Goal: Task Accomplishment & Management: Manage account settings

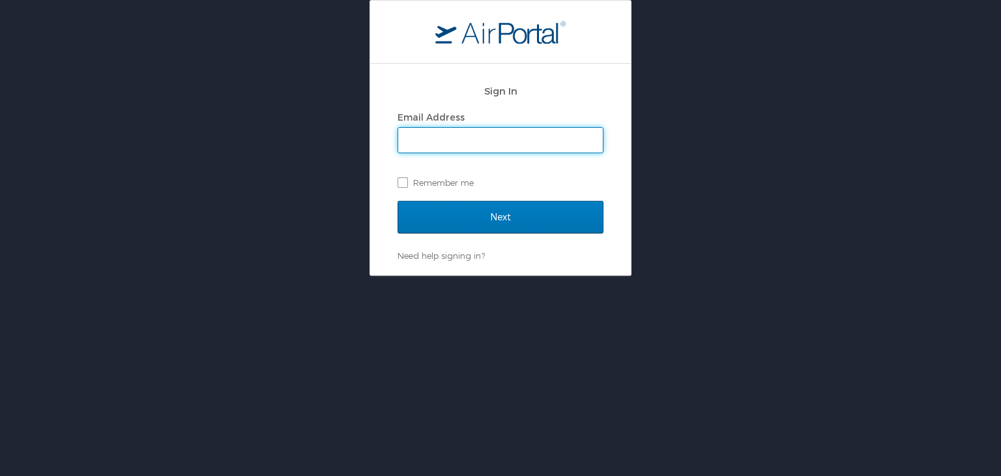
type input "mashunyui.shimrang@cbtravel.com"
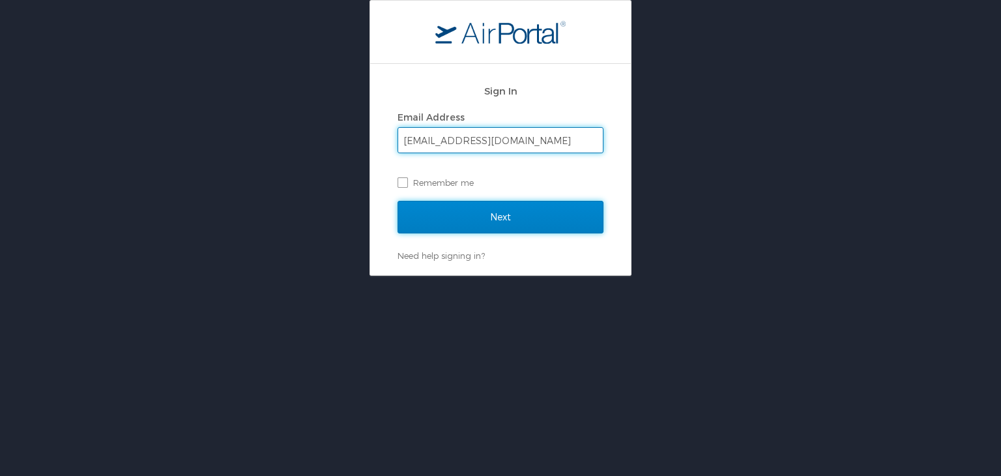
click at [430, 220] on input "Next" at bounding box center [501, 217] width 206 height 33
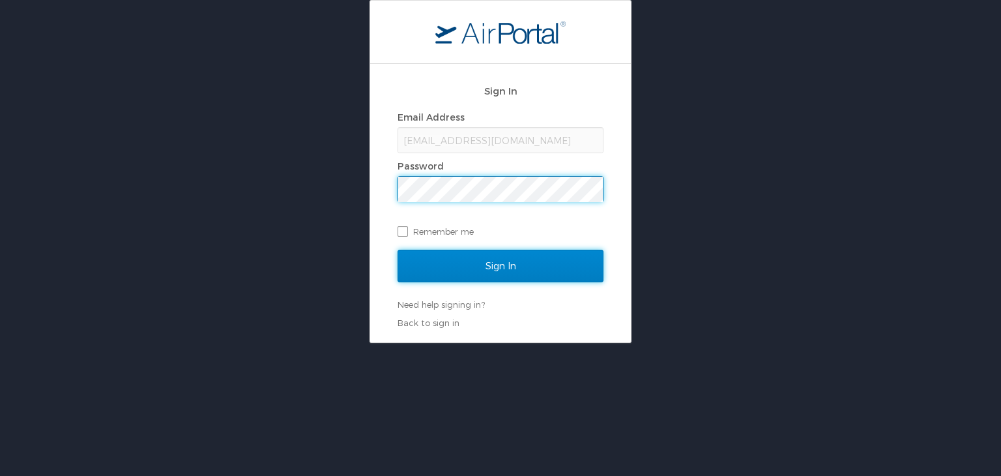
click at [466, 257] on input "Sign In" at bounding box center [501, 266] width 206 height 33
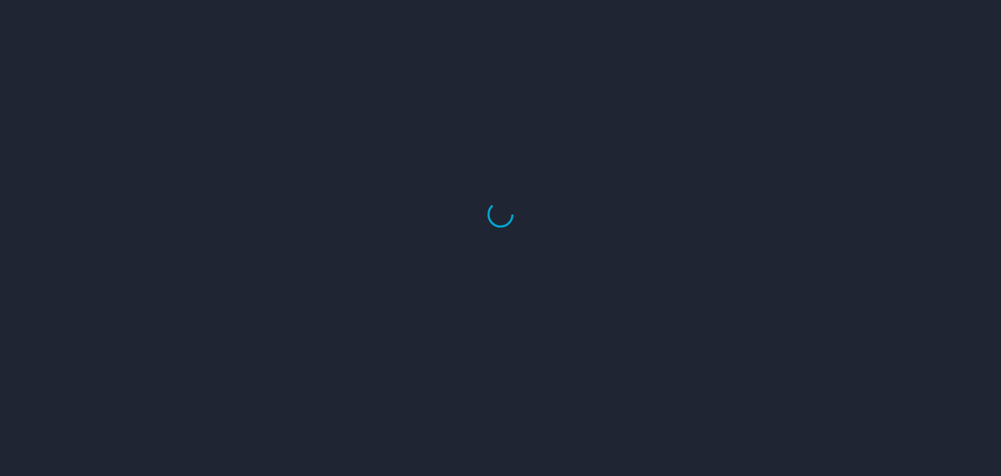
select select "US"
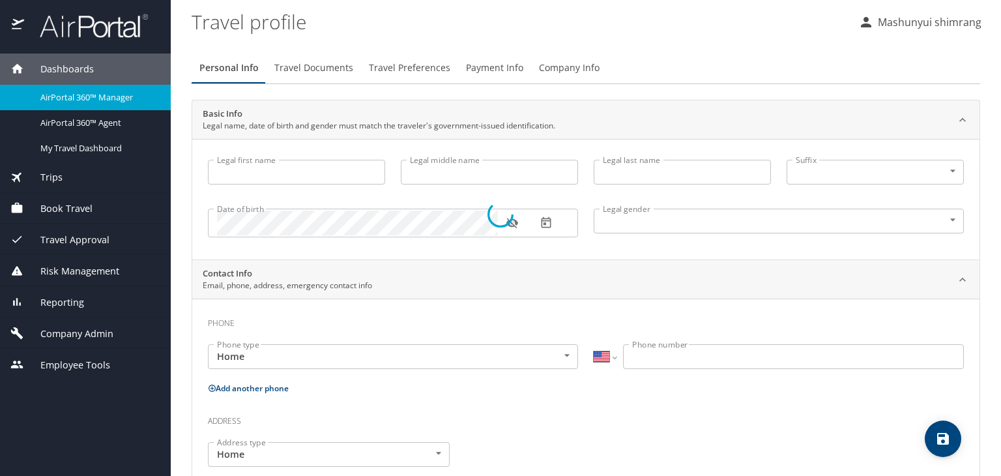
type input "Mashunyui"
type input "shimrang"
type input "Male"
select select "IN"
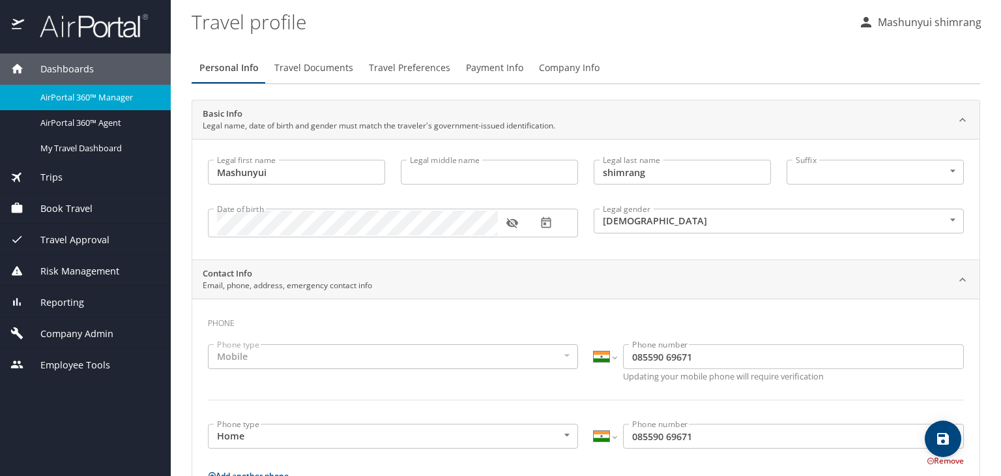
click at [81, 18] on img at bounding box center [86, 25] width 123 height 25
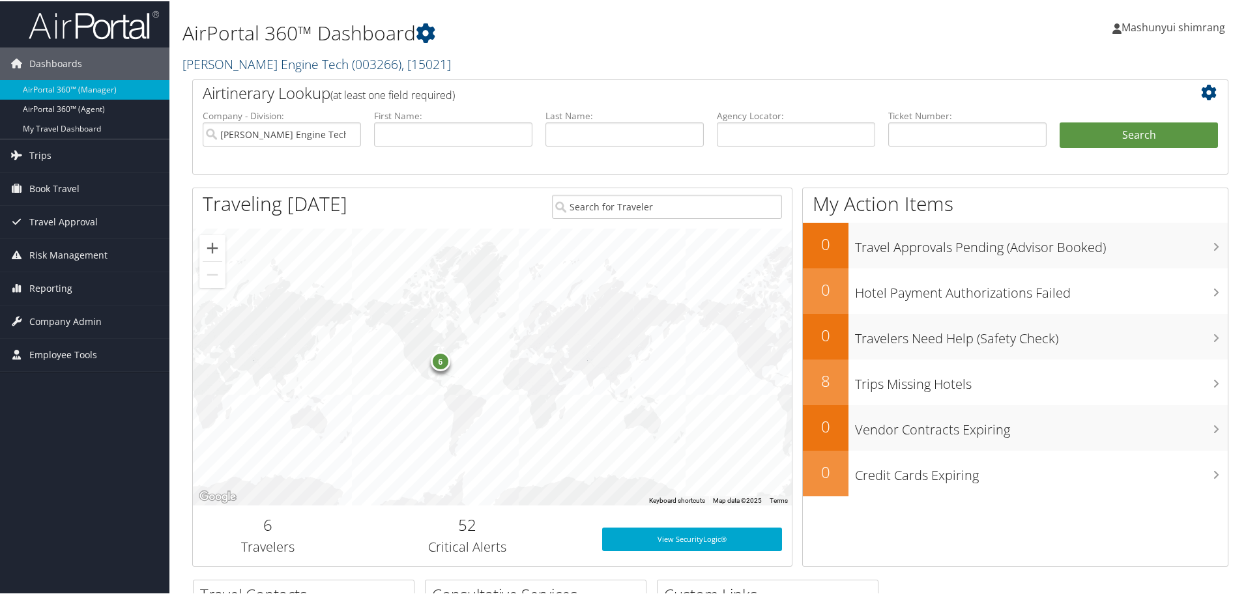
click at [352, 58] on span "( 003266 )" at bounding box center [377, 63] width 50 height 18
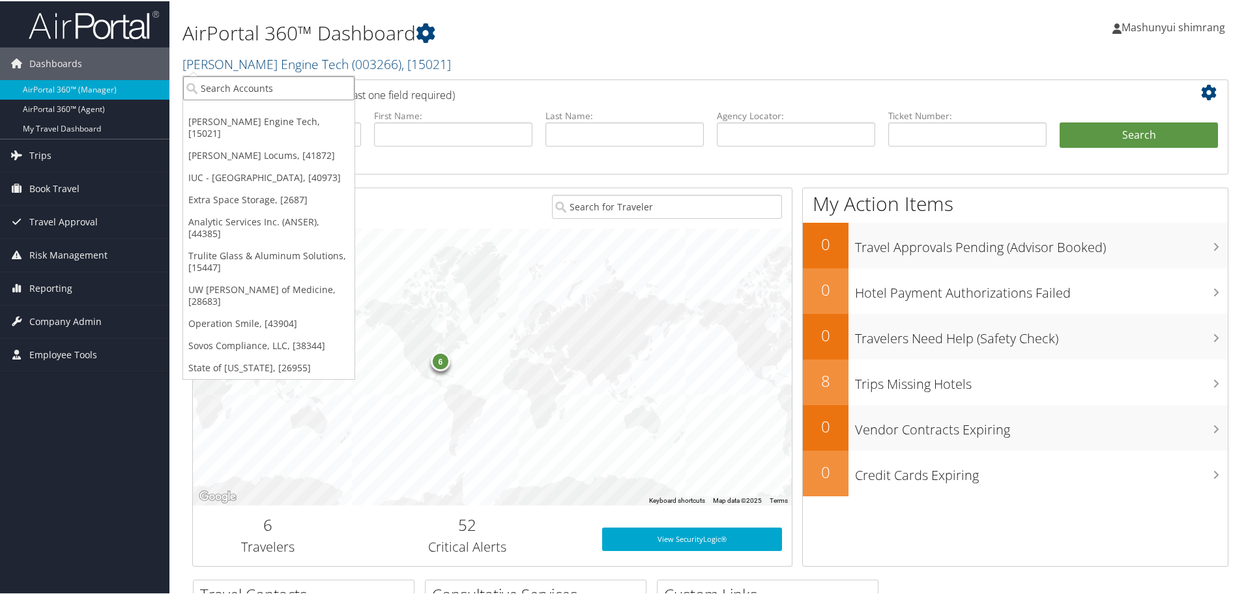
click at [252, 92] on input "search" at bounding box center [268, 87] width 171 height 24
paste input "BluePearl Veterinary Partners"
type input "BluePearl Veterinary Partners"
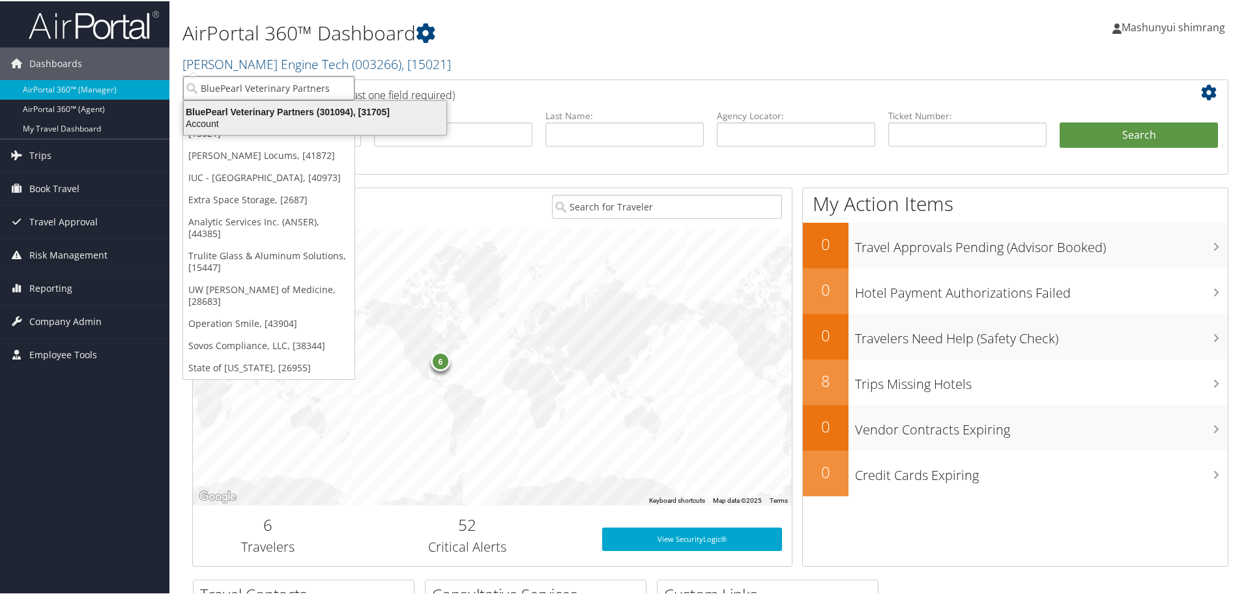
click at [261, 113] on div "BluePearl Veterinary Partners (301094), [31705]" at bounding box center [315, 111] width 278 height 12
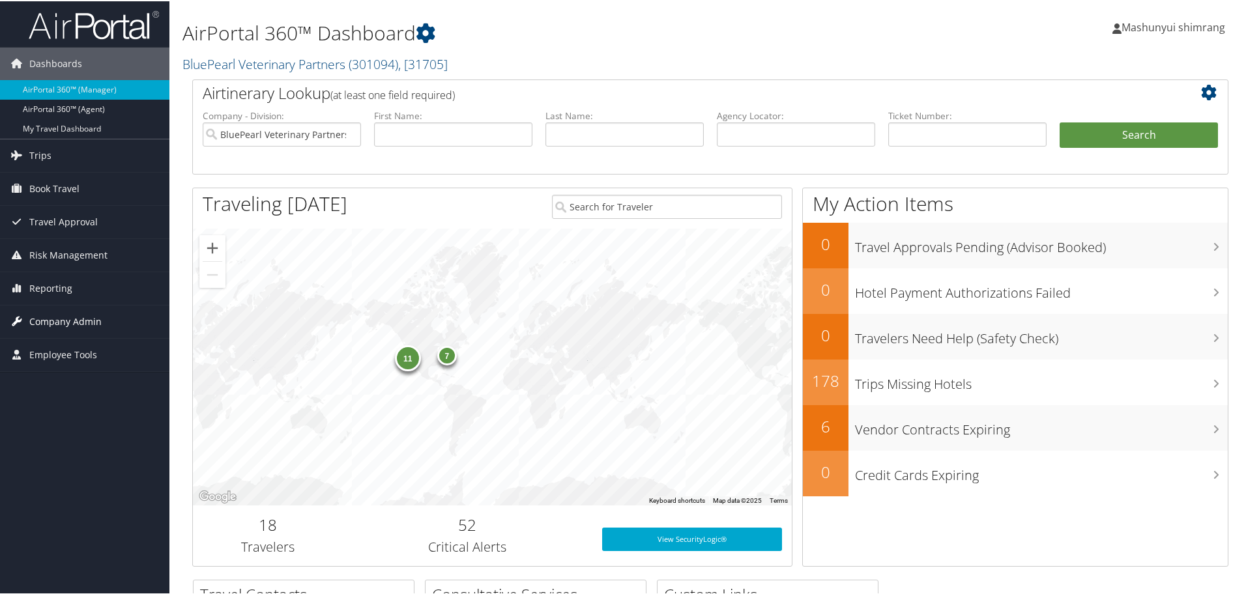
click at [55, 320] on span "Company Admin" at bounding box center [65, 320] width 72 height 33
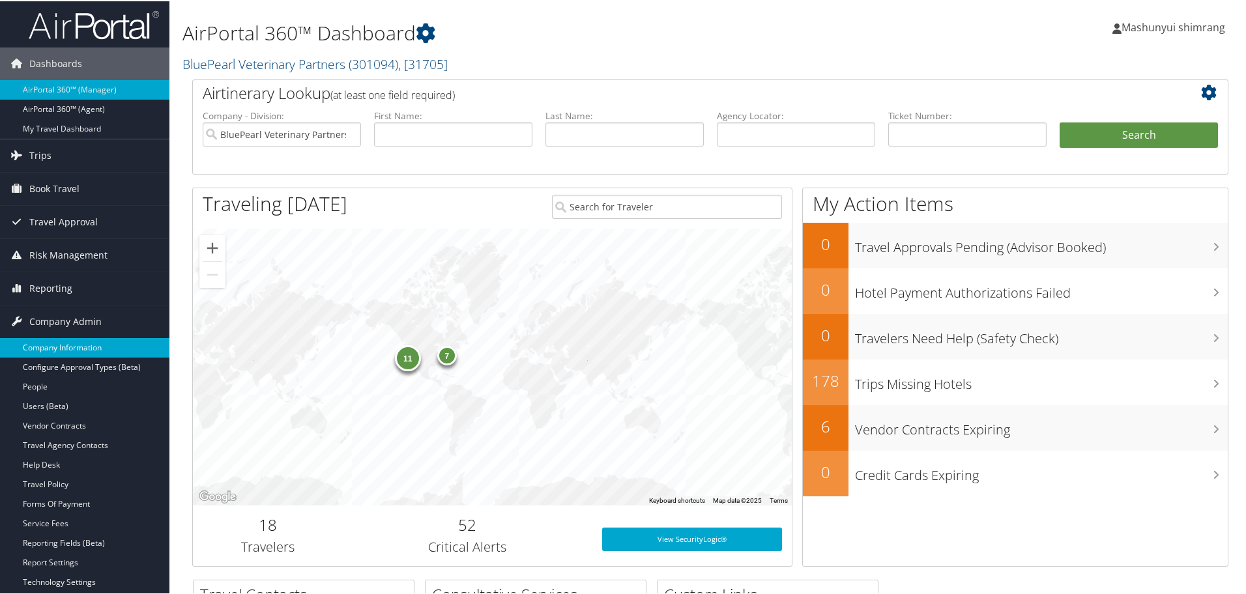
click at [76, 350] on link "Company Information" at bounding box center [84, 347] width 169 height 20
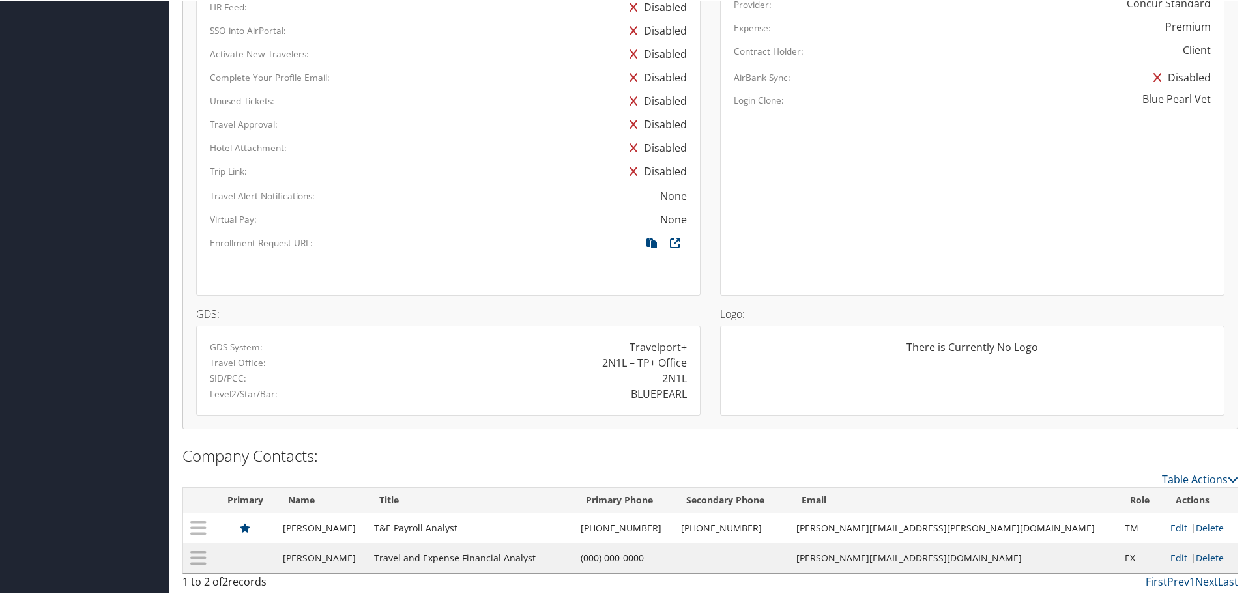
scroll to position [750, 0]
drag, startPoint x: 630, startPoint y: 396, endPoint x: 684, endPoint y: 396, distance: 54.1
click at [684, 396] on div "BLUEPEARL" at bounding box center [572, 393] width 248 height 16
drag, startPoint x: 627, startPoint y: 396, endPoint x: 684, endPoint y: 391, distance: 56.9
click at [684, 391] on div "BLUEPEARL" at bounding box center [572, 393] width 248 height 16
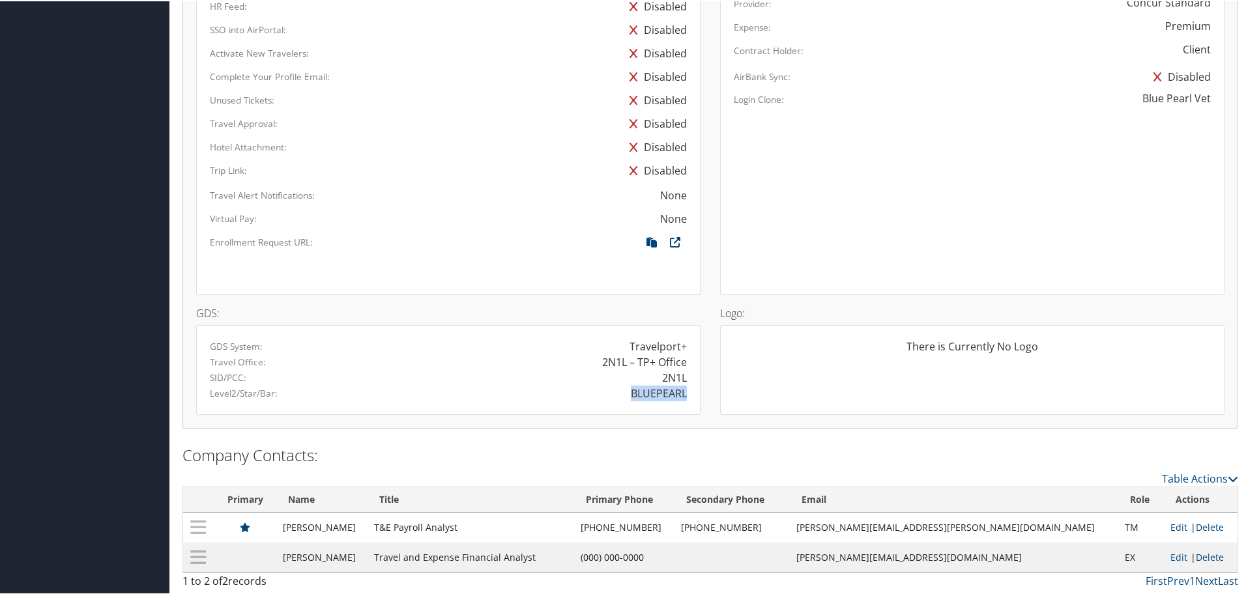
copy div "BLUEPEARL"
click at [596, 393] on div "BLUEPEARL" at bounding box center [572, 393] width 248 height 16
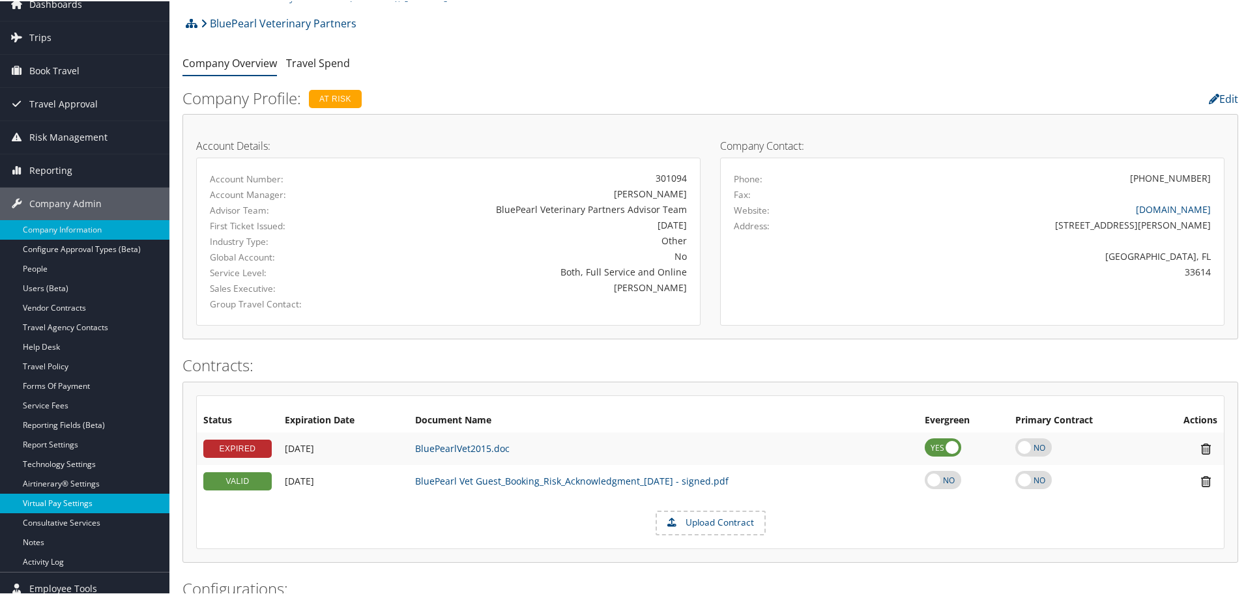
scroll to position [244, 0]
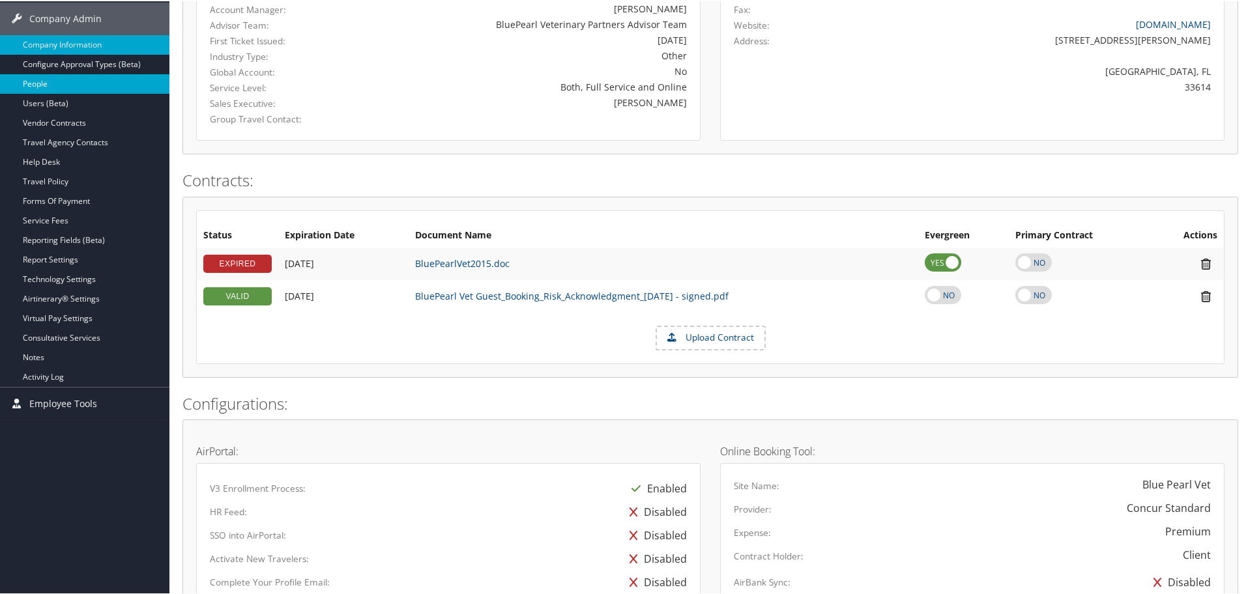
click at [38, 89] on link "People" at bounding box center [84, 83] width 169 height 20
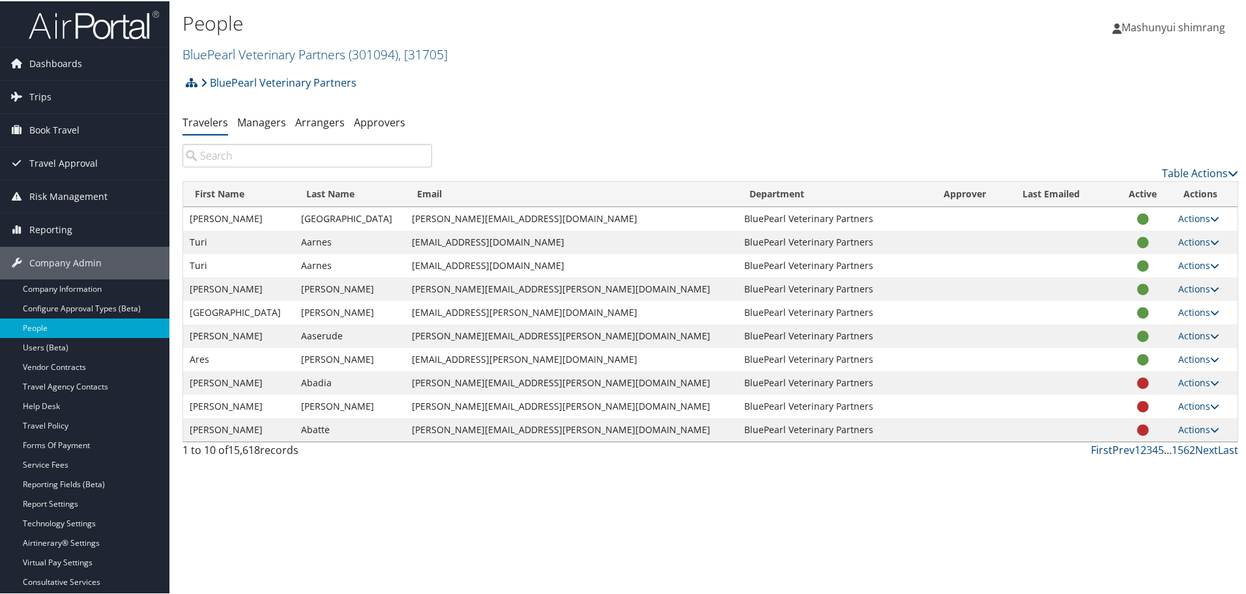
click at [289, 155] on input "search" at bounding box center [307, 154] width 250 height 23
paste input "[PERSON_NAME]"
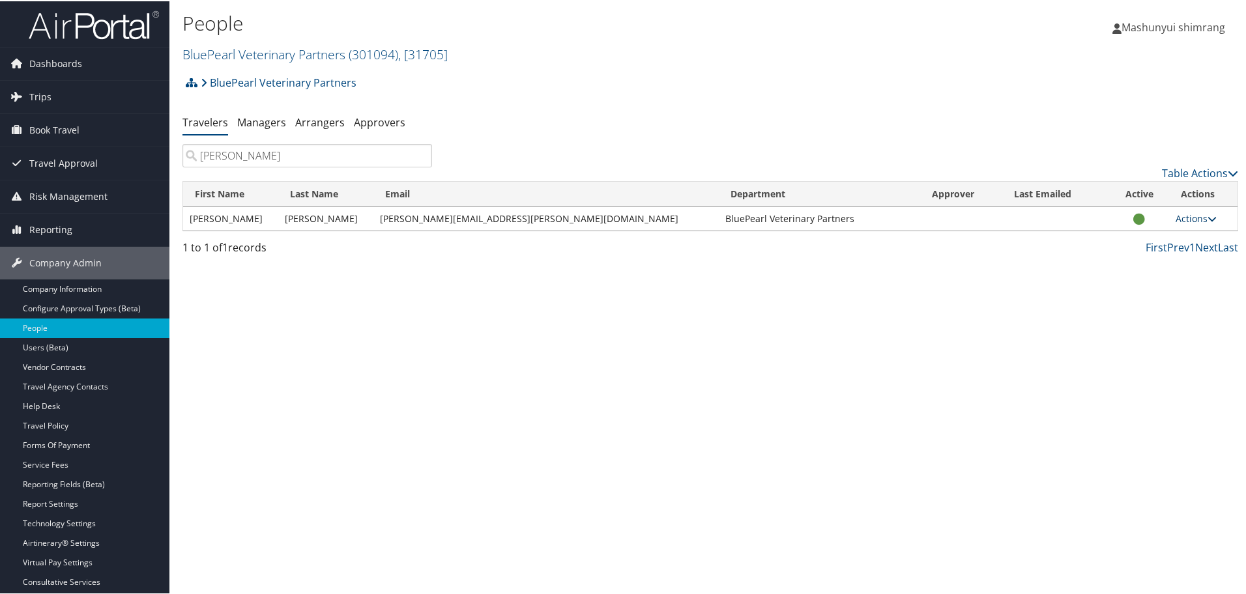
type input "[PERSON_NAME]"
click at [1196, 216] on link "Actions" at bounding box center [1196, 217] width 41 height 12
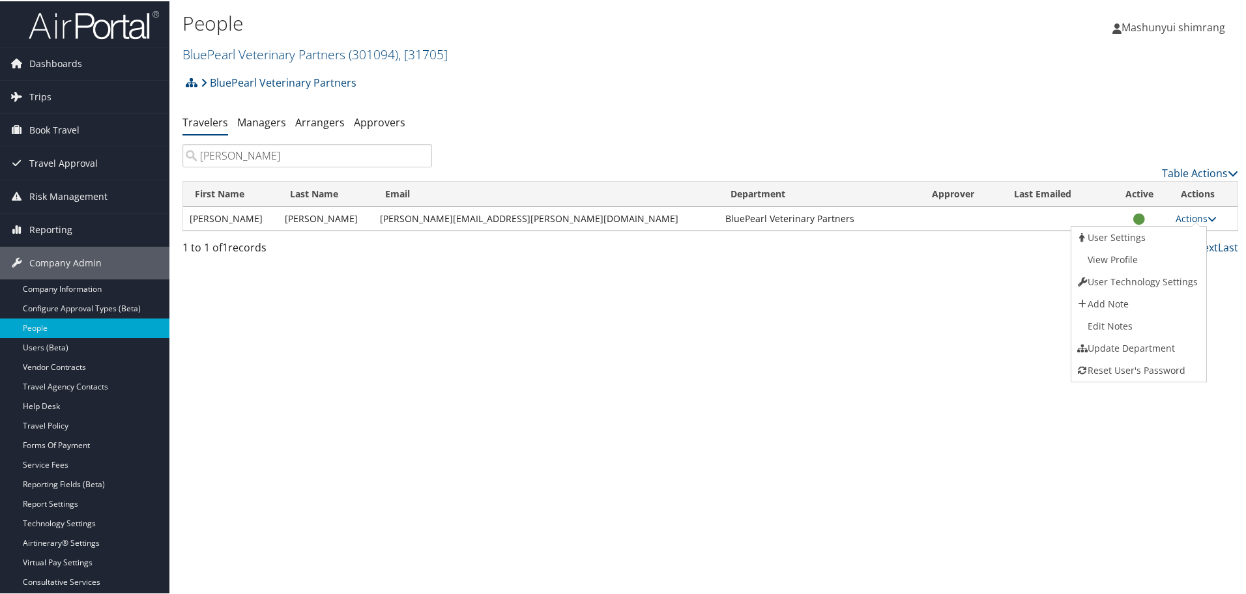
click at [830, 335] on div "People BluePearl Veterinary Partners ( 301094 ) , [ 31705 ] [PERSON_NAME] Engin…" at bounding box center [710, 297] width 1082 height 594
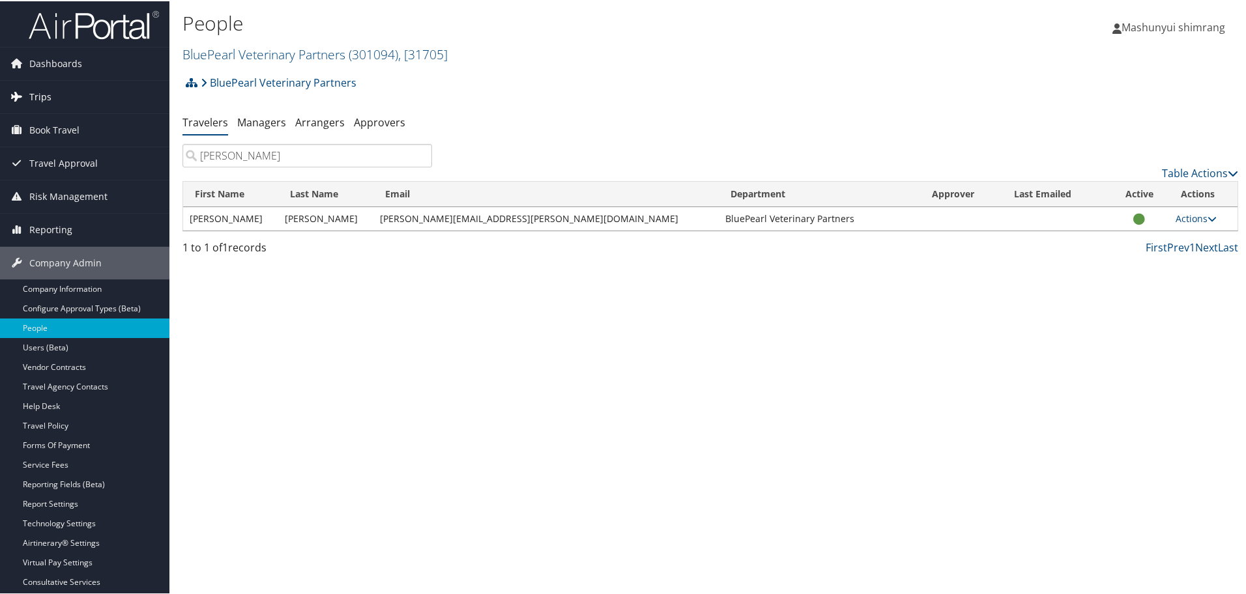
click at [44, 98] on span "Trips" at bounding box center [40, 96] width 22 height 33
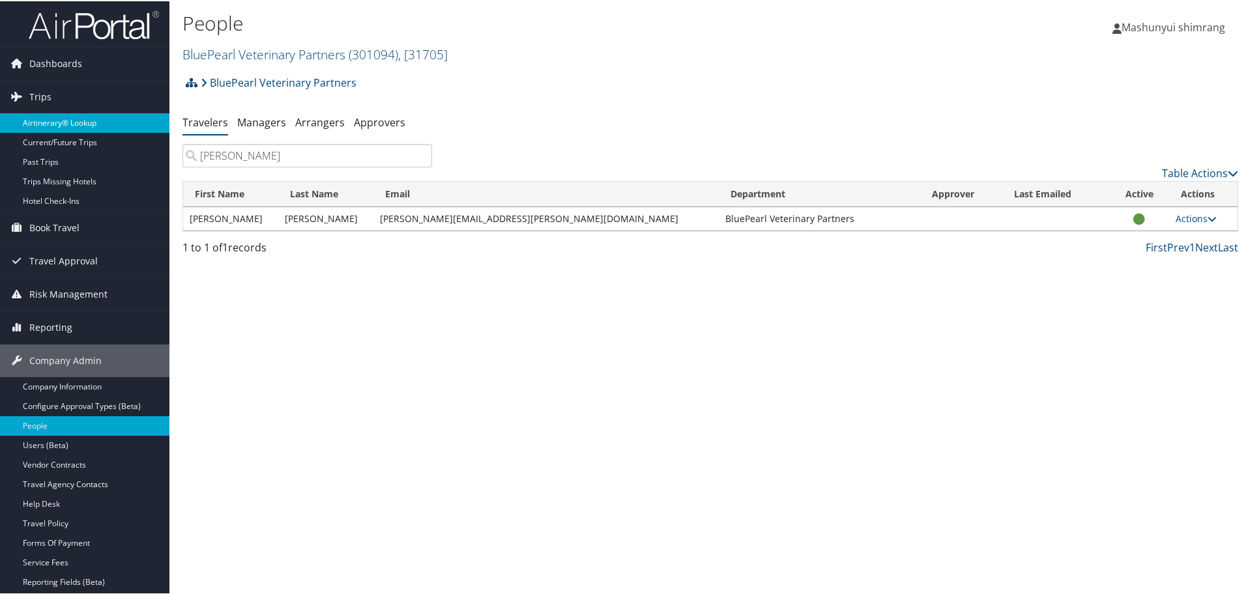
drag, startPoint x: 85, startPoint y: 123, endPoint x: 136, endPoint y: 123, distance: 50.8
click at [84, 123] on link "Airtinerary® Lookup" at bounding box center [84, 122] width 169 height 20
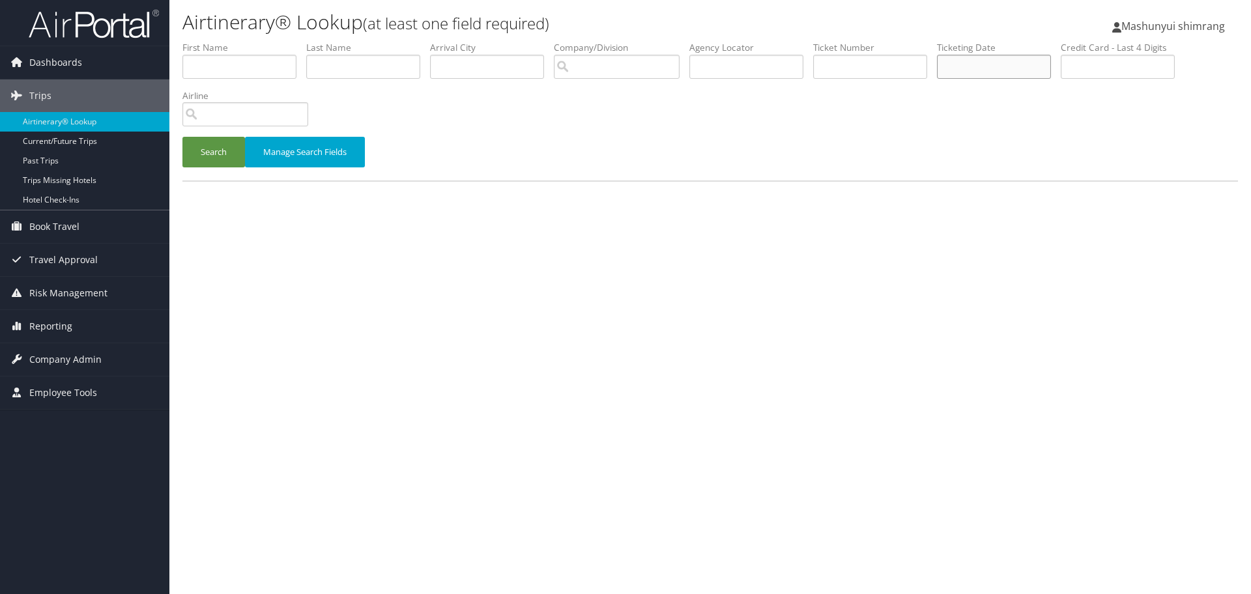
click at [986, 66] on input "text" at bounding box center [994, 67] width 114 height 24
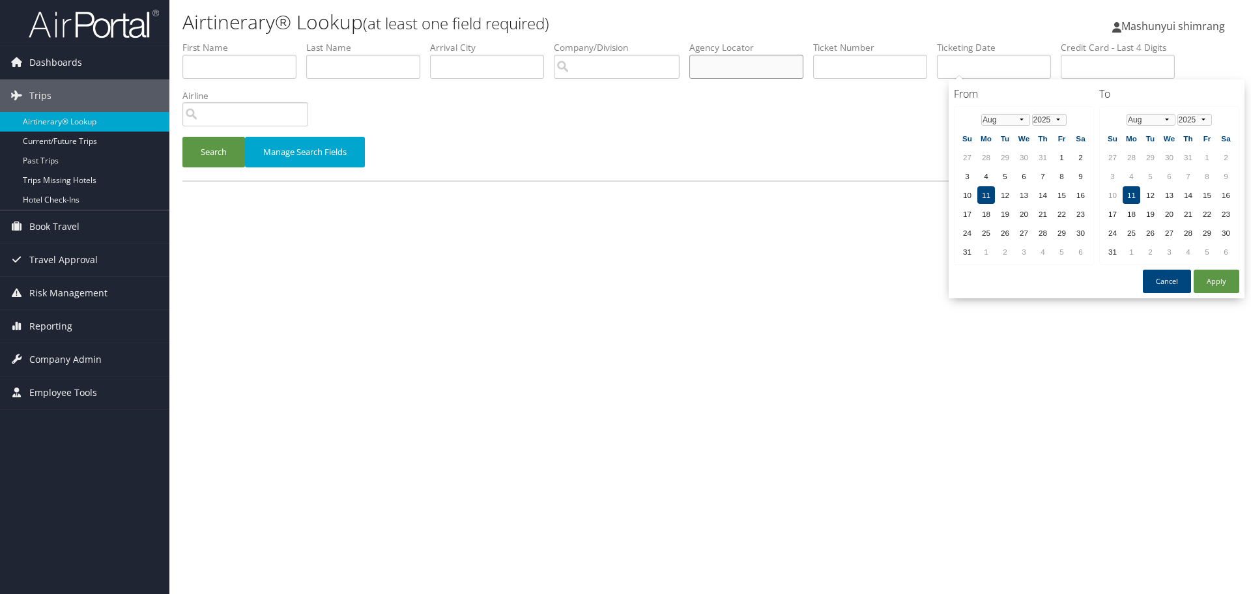
click at [748, 68] on input "text" at bounding box center [747, 67] width 114 height 24
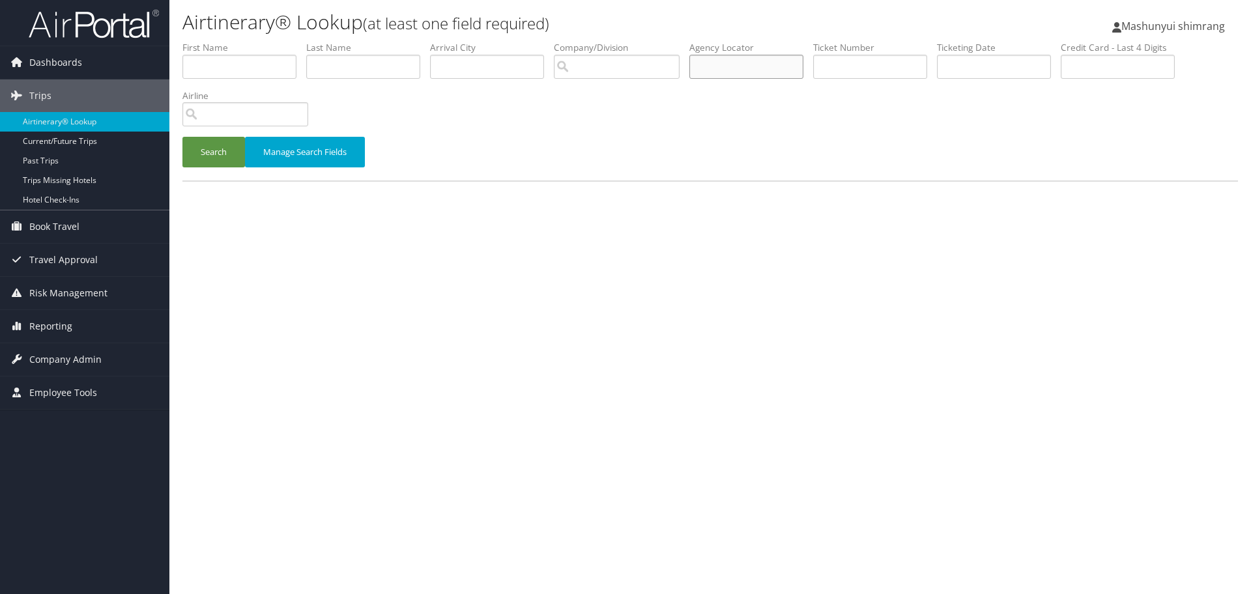
paste input "CSCKGT"
click at [211, 151] on button "Search" at bounding box center [213, 152] width 63 height 31
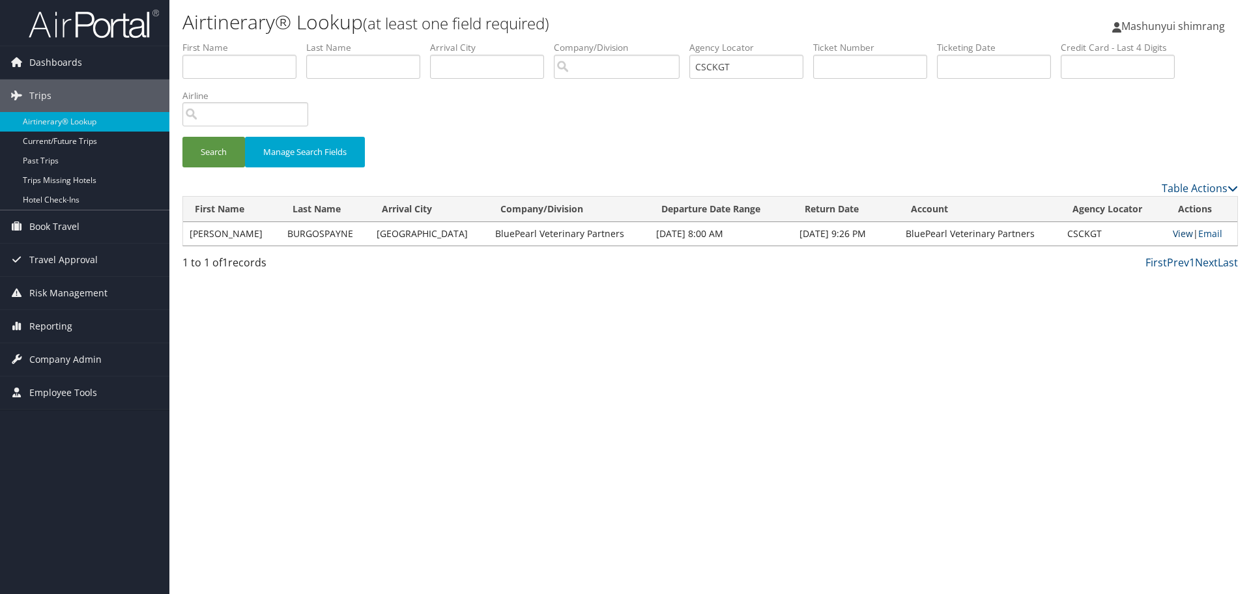
click at [1174, 231] on link "View" at bounding box center [1183, 233] width 20 height 12
drag, startPoint x: 756, startPoint y: 73, endPoint x: 506, endPoint y: 39, distance: 252.6
click at [506, 39] on div "Airtinerary® Lookup (at least one field required) Mashunyui shimrang Mashunyui …" at bounding box center [710, 297] width 1082 height 594
paste input "W09C"
type input "CW09CT"
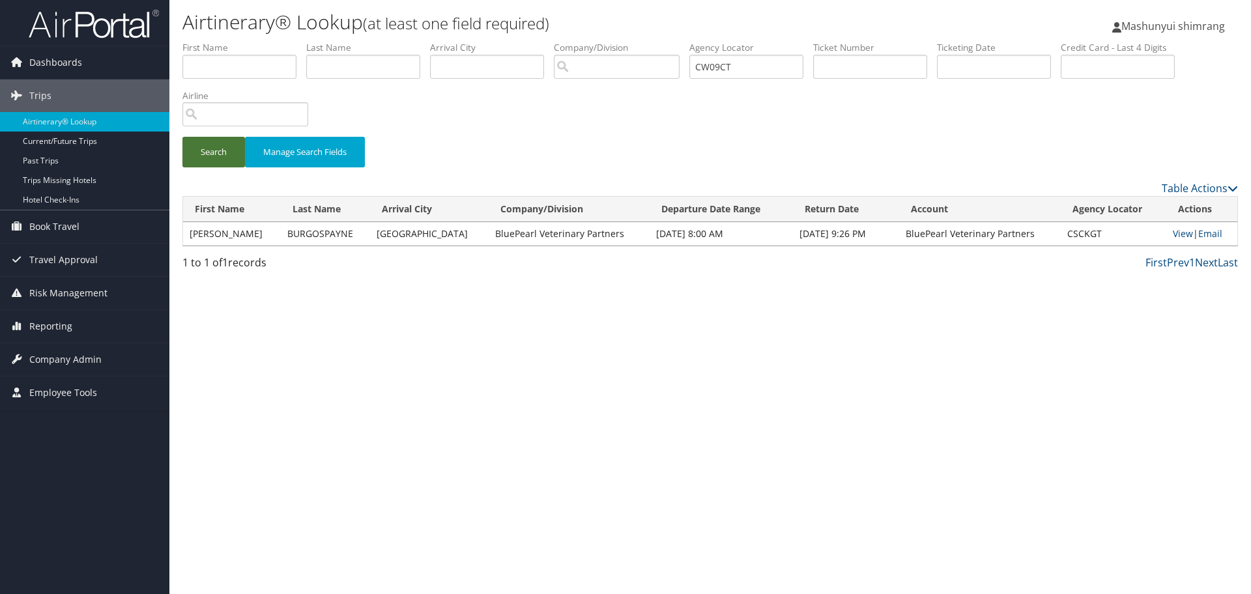
click at [222, 156] on button "Search" at bounding box center [213, 152] width 63 height 31
click at [1179, 236] on link "View" at bounding box center [1183, 233] width 20 height 12
drag, startPoint x: 772, startPoint y: 66, endPoint x: 394, endPoint y: 27, distance: 380.8
click at [394, 27] on div "Airtinerary® Lookup (at least one field required) Mashunyui shimrang Mashunyui …" at bounding box center [710, 297] width 1082 height 594
click at [333, 152] on button "Manage Search Fields" at bounding box center [305, 152] width 120 height 31
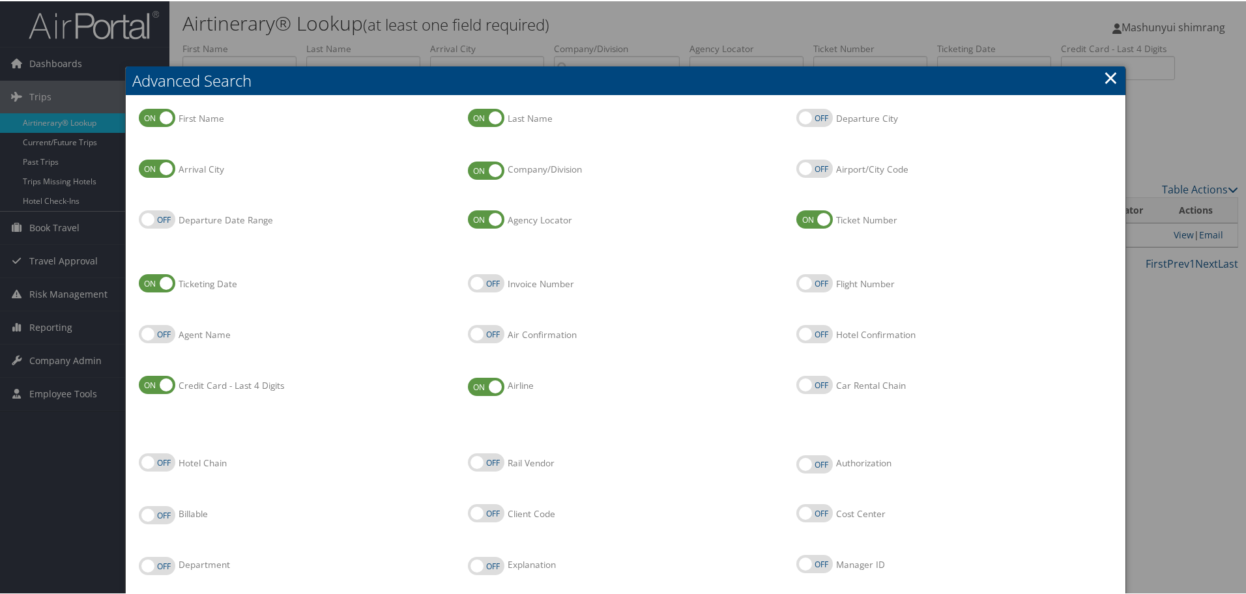
click at [458, 265] on li "Departure Date Range Departure Date Range" at bounding box center [296, 241] width 329 height 64
click at [504, 280] on label "Invoice Number" at bounding box center [486, 282] width 36 height 18
click at [483, 280] on input "Invoice Number" at bounding box center [478, 283] width 8 height 8
checkbox input "true"
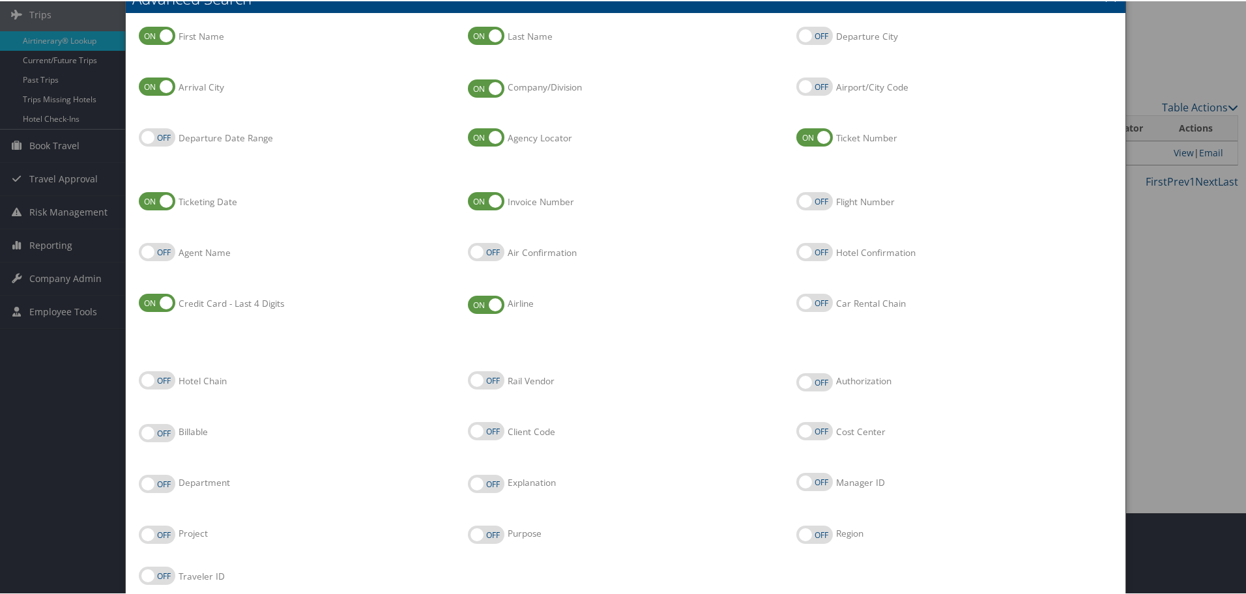
scroll to position [162, 0]
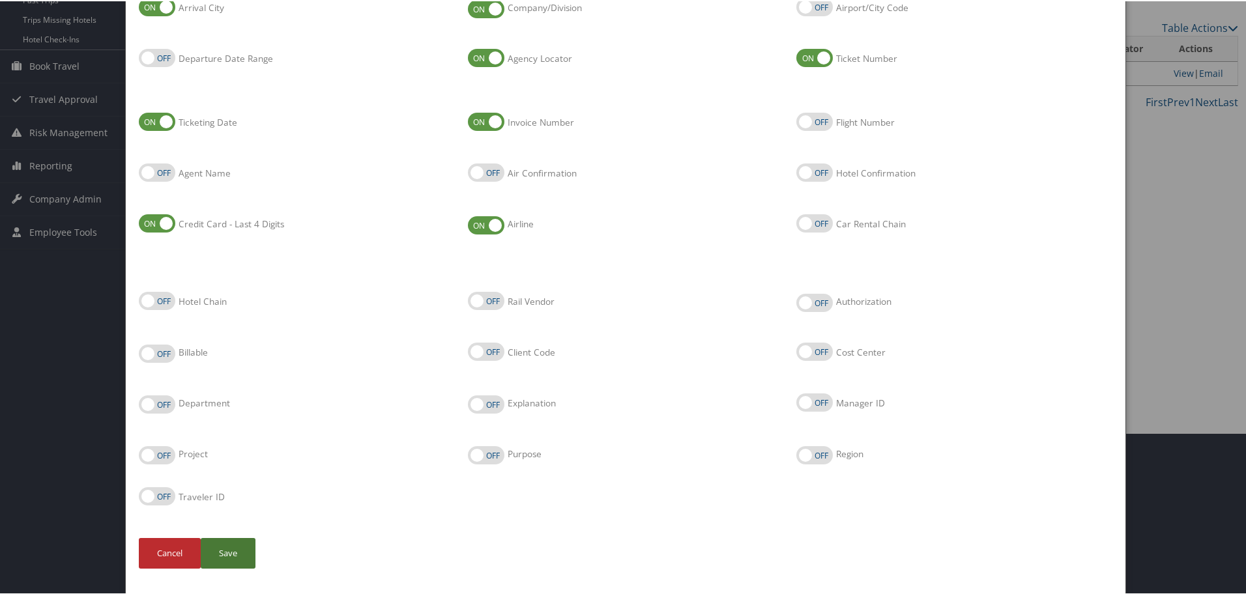
click at [224, 545] on button "Save" at bounding box center [228, 552] width 55 height 31
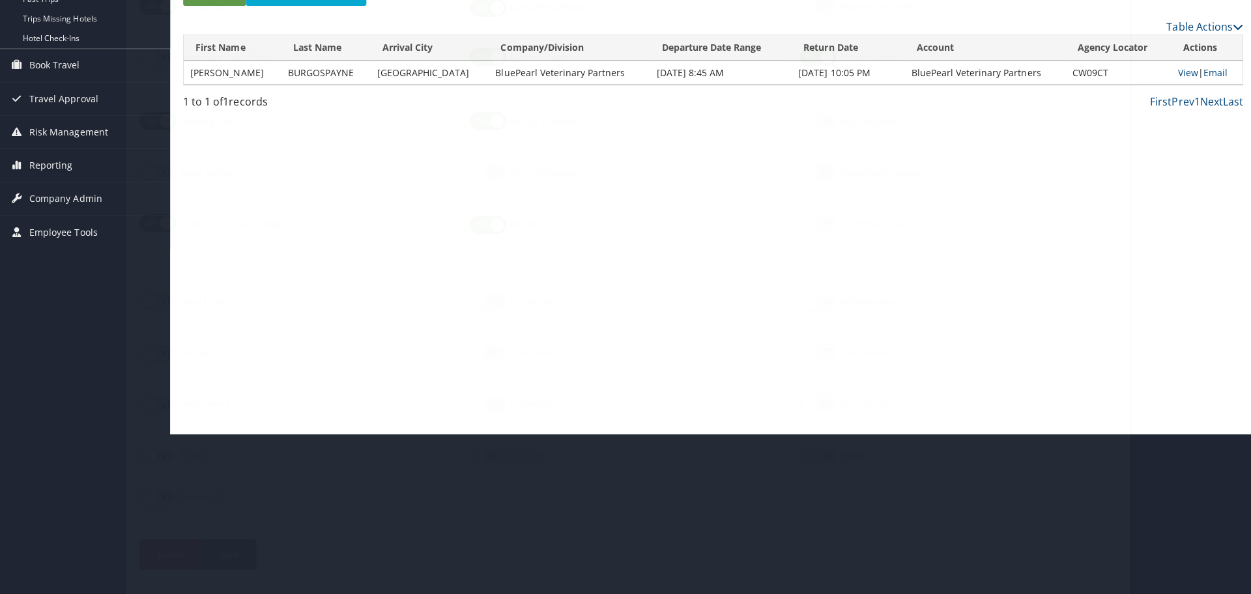
scroll to position [0, 0]
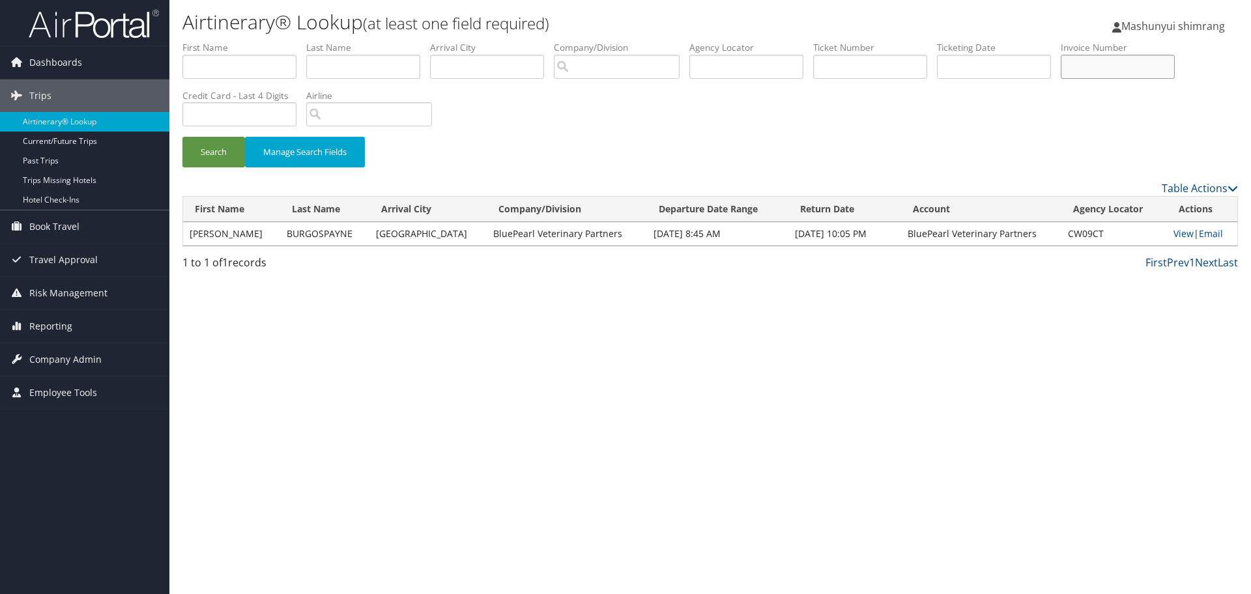
click at [1132, 65] on input "text" at bounding box center [1118, 67] width 114 height 24
paste input "000028006"
type input "000028006"
click at [215, 150] on button "Search" at bounding box center [213, 152] width 63 height 31
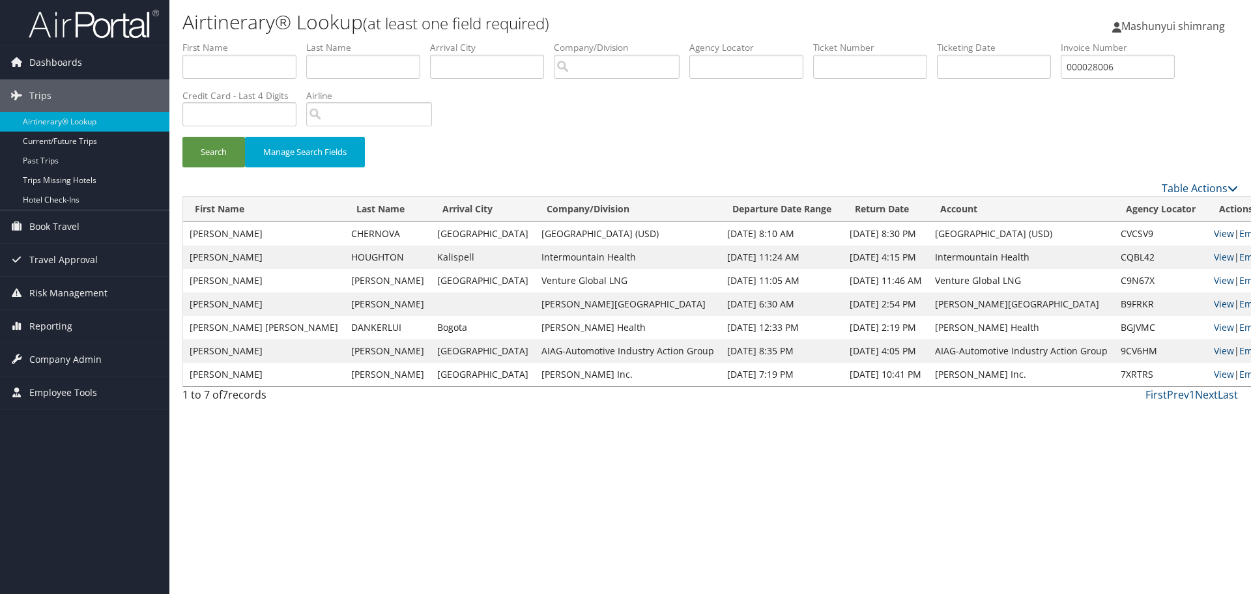
click at [1214, 233] on link "View" at bounding box center [1224, 233] width 20 height 12
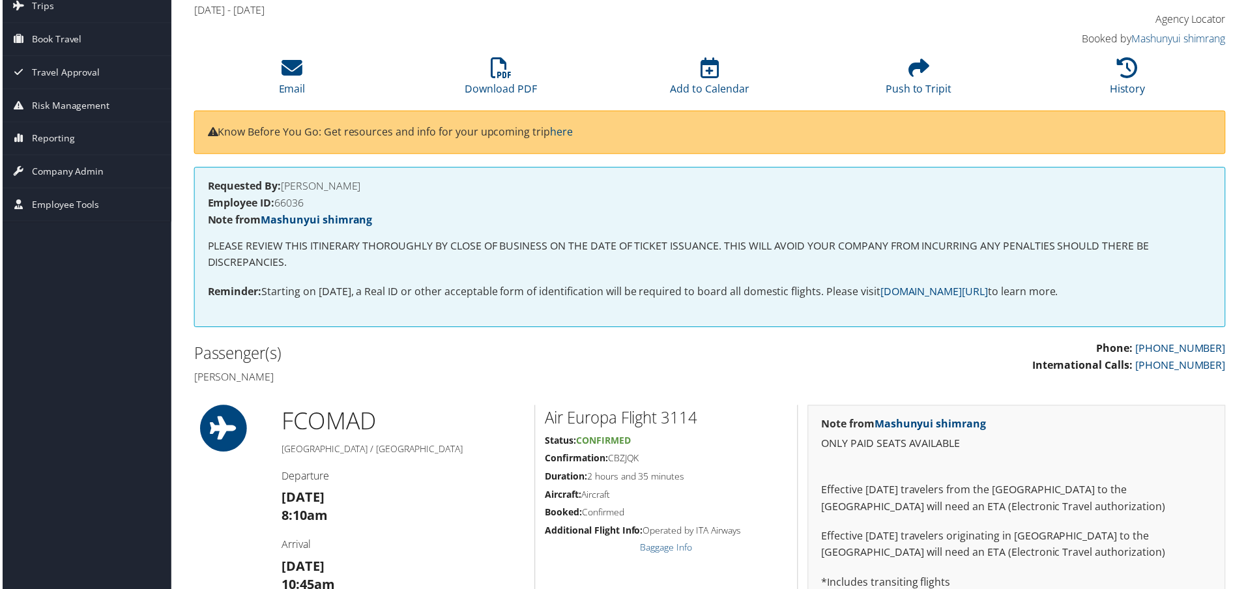
scroll to position [81, 0]
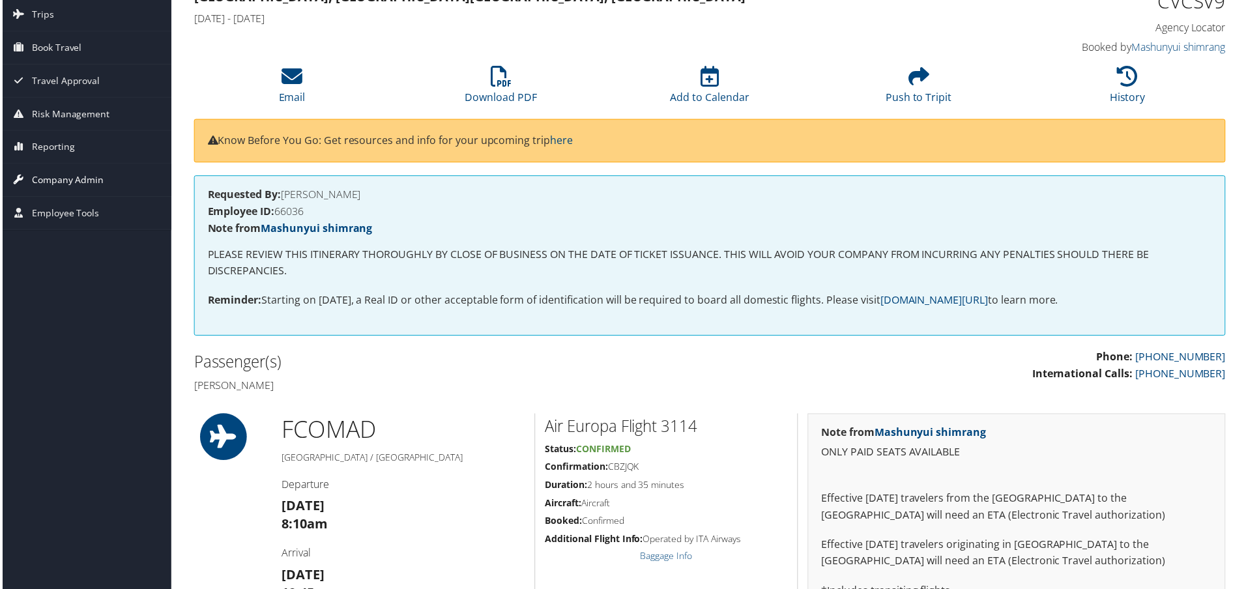
click at [45, 182] on span "Company Admin" at bounding box center [65, 180] width 72 height 33
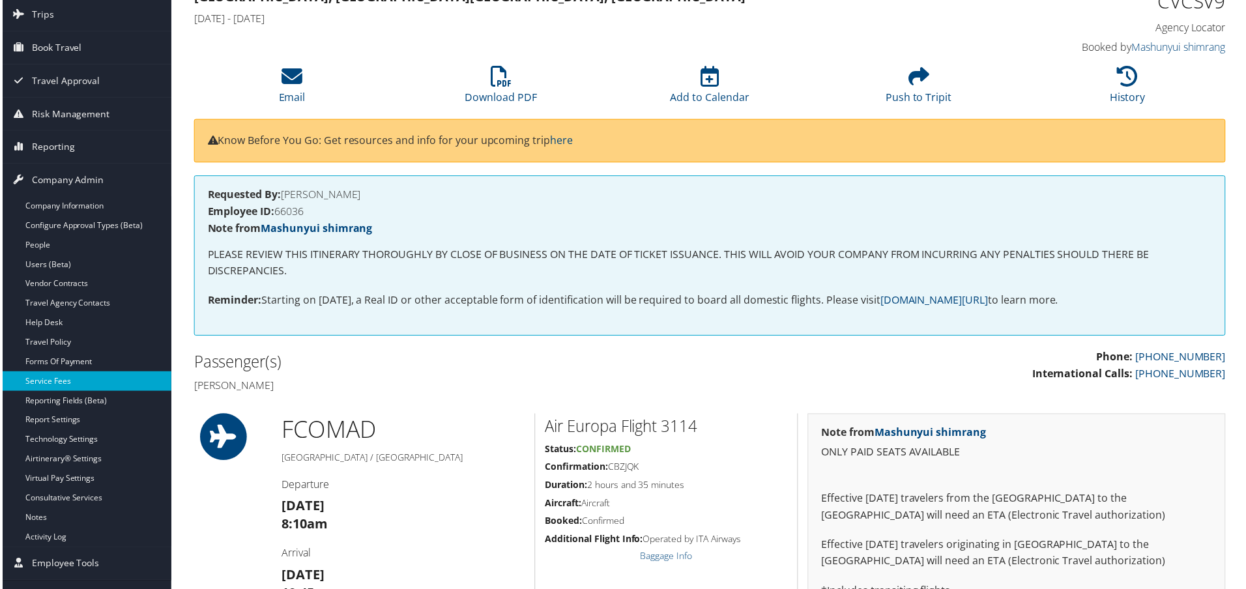
click at [44, 385] on link "Service Fees" at bounding box center [84, 383] width 169 height 20
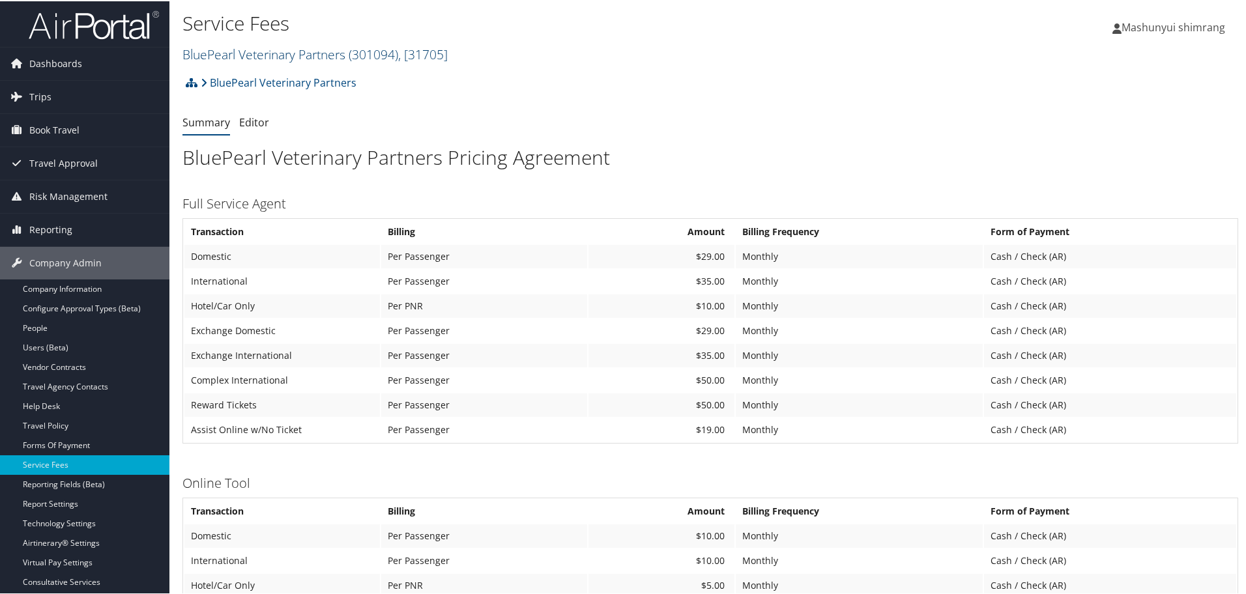
click at [362, 54] on span "( 301094 )" at bounding box center [374, 53] width 50 height 18
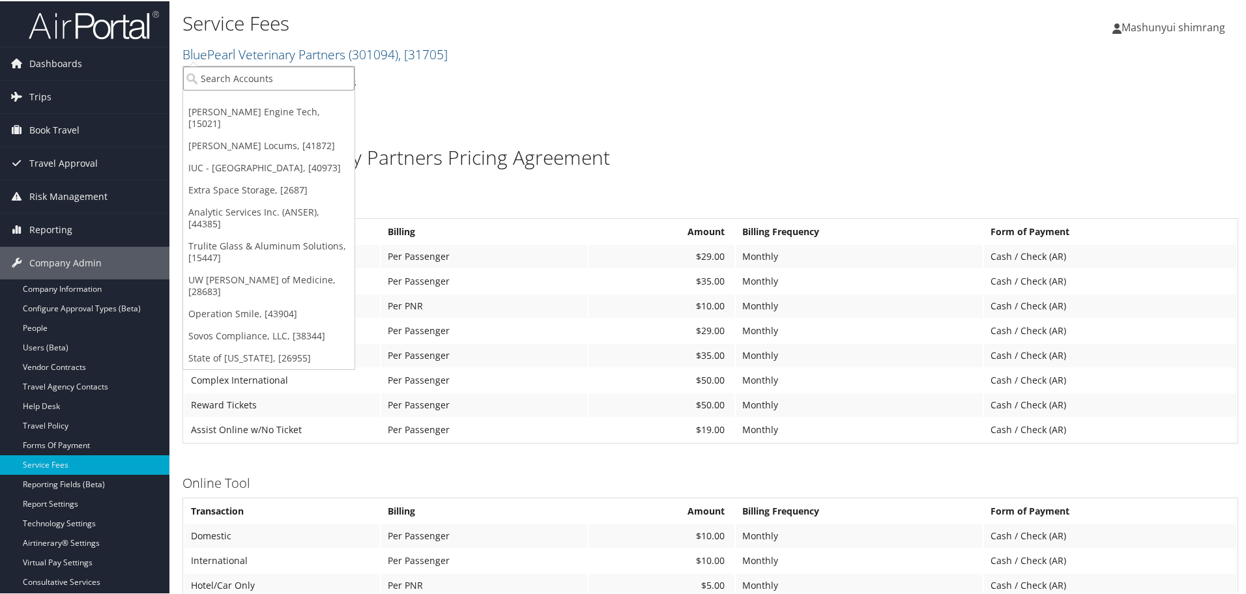
click at [252, 83] on input "search" at bounding box center [268, 77] width 171 height 24
type input "[GEOGRAPHIC_DATA]"
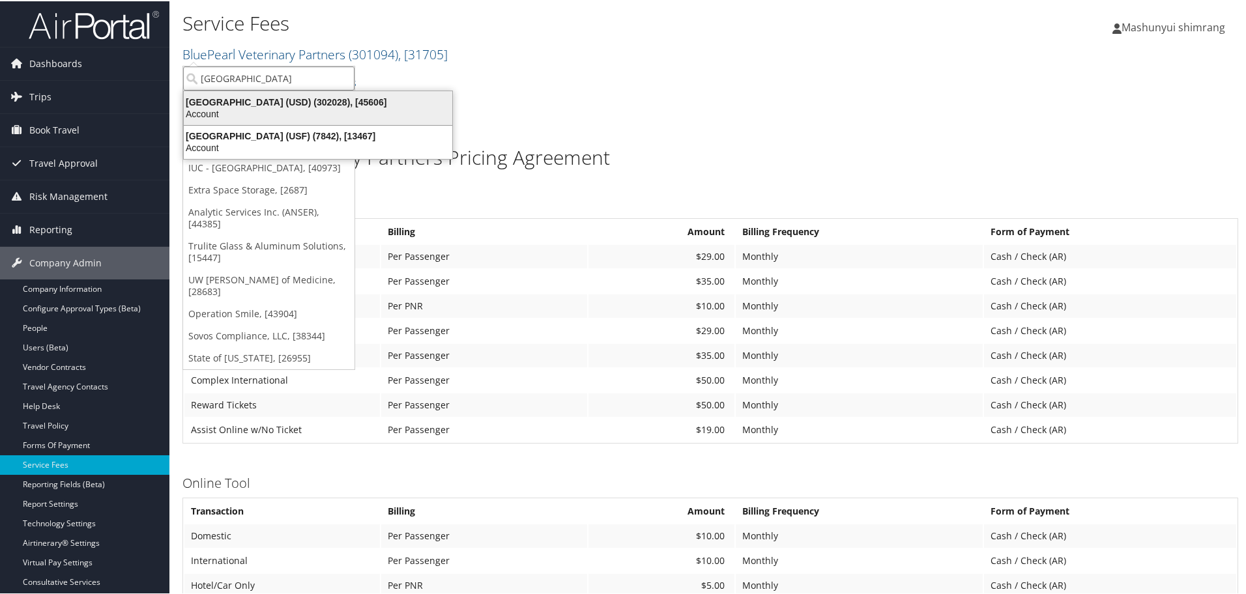
click at [293, 107] on div "Account" at bounding box center [318, 113] width 284 height 12
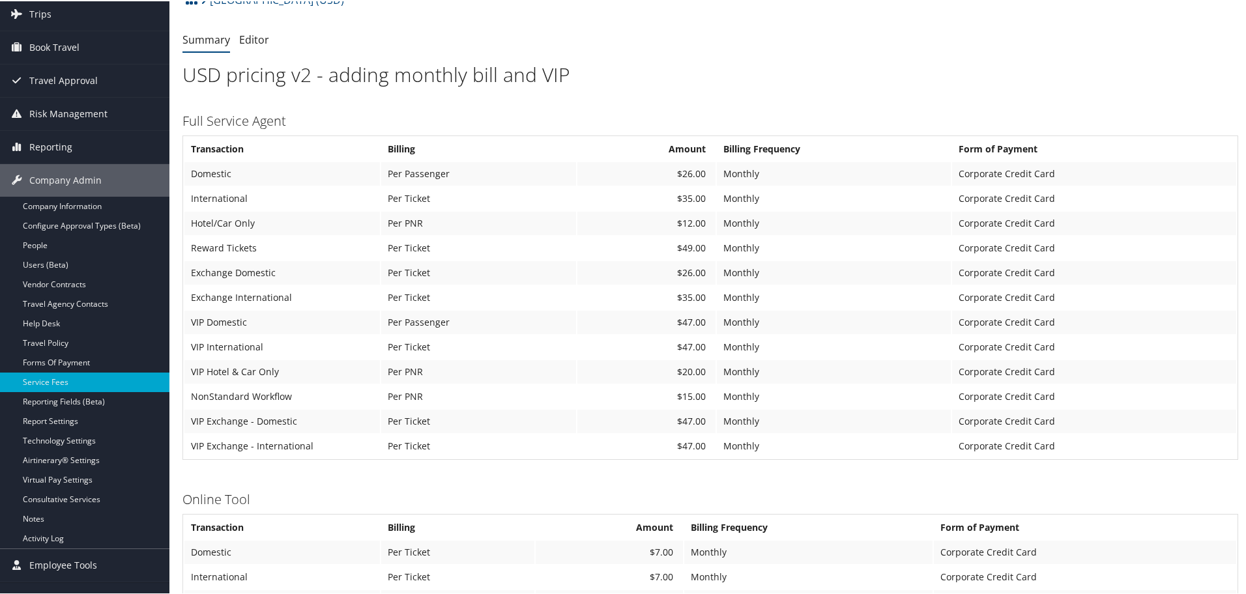
scroll to position [81, 0]
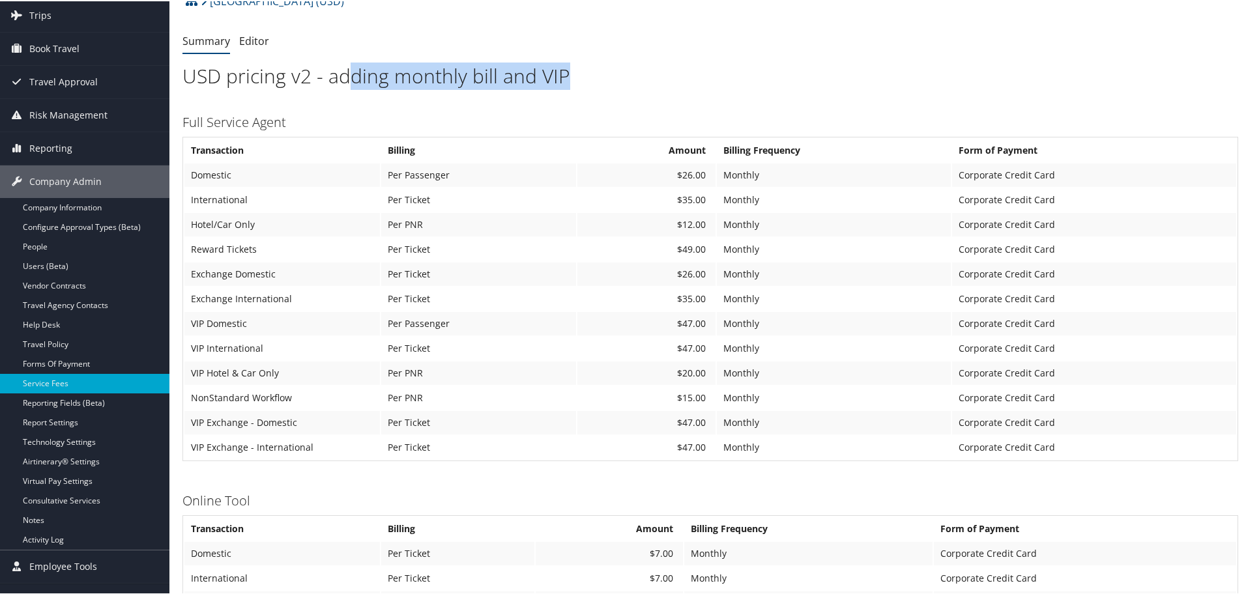
drag, startPoint x: 349, startPoint y: 83, endPoint x: 620, endPoint y: 81, distance: 270.5
click at [620, 81] on h1 "USD pricing v2 - adding monthly bill and VIP" at bounding box center [710, 74] width 1056 height 27
